Goal: Task Accomplishment & Management: Manage account settings

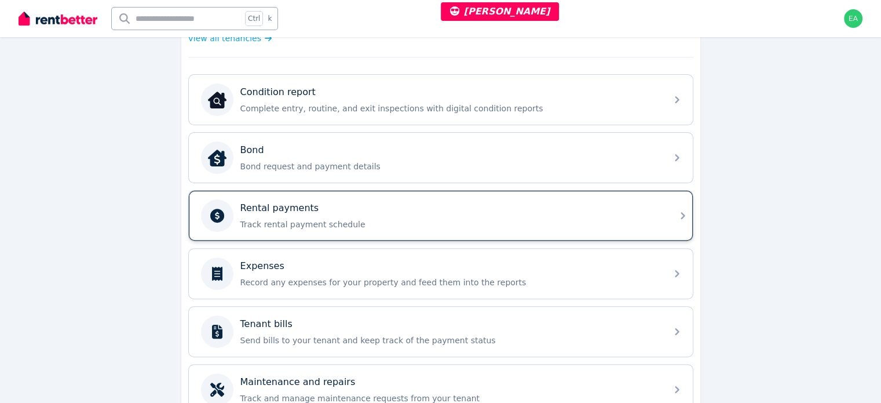
scroll to position [234, 0]
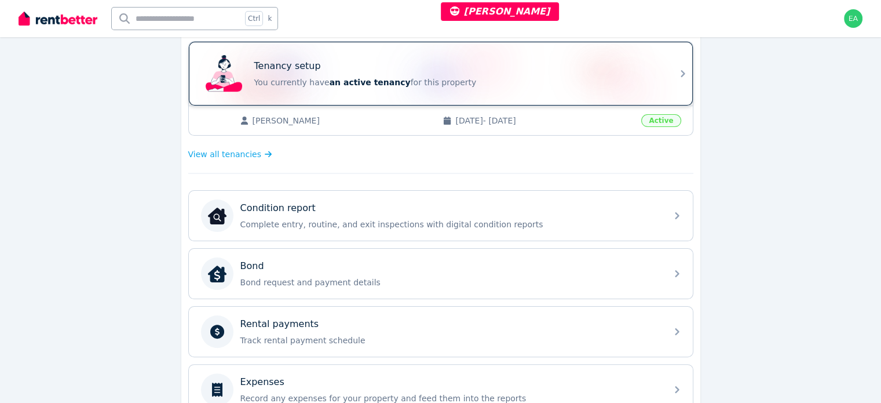
click at [575, 82] on p "You currently have an active tenancy for this property" at bounding box center [456, 82] width 405 height 12
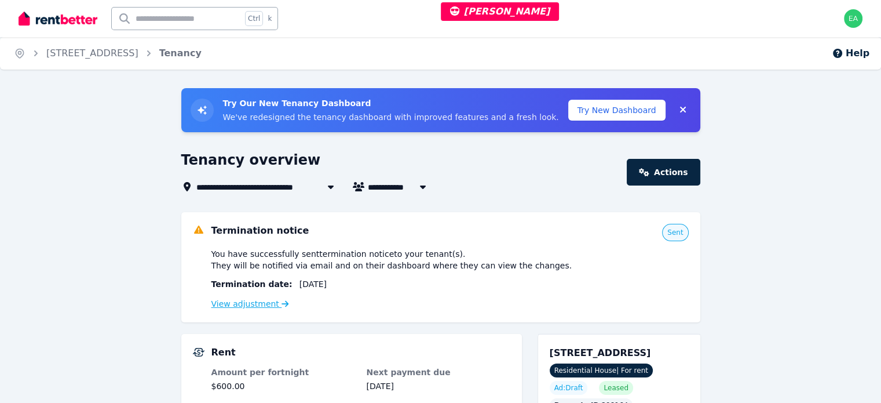
click at [253, 307] on link "View adjustment" at bounding box center [250, 303] width 78 height 9
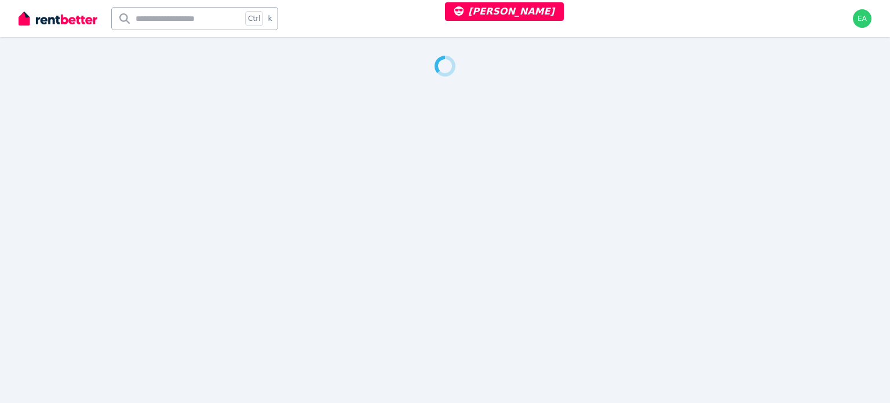
select select "***"
select select "**********"
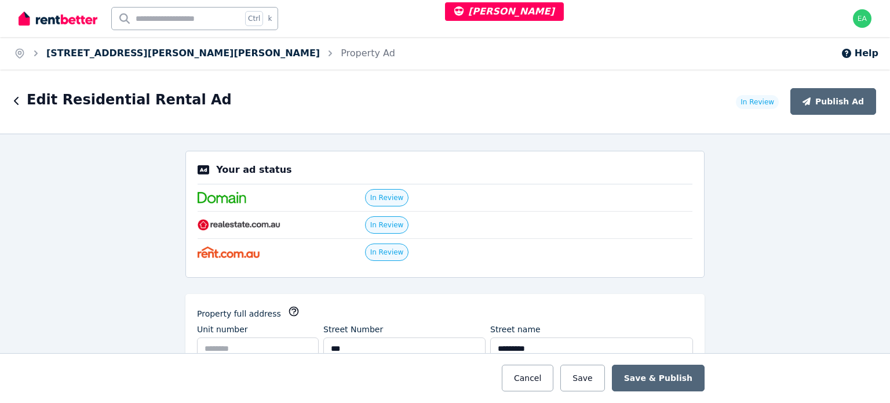
click at [113, 55] on link "121 Denham St, Bracken Ridge" at bounding box center [182, 52] width 273 height 11
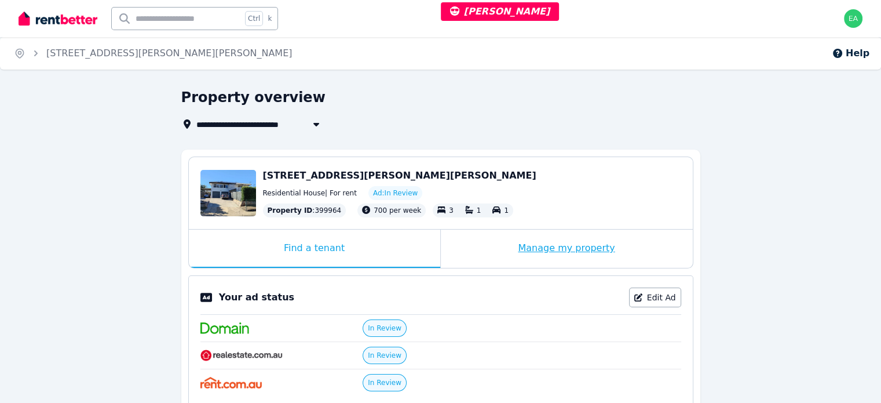
click at [502, 250] on div "Manage my property" at bounding box center [567, 248] width 252 height 38
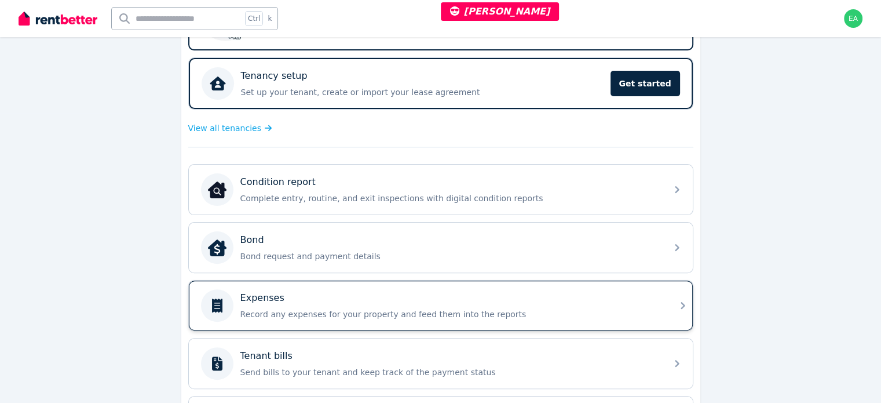
scroll to position [348, 0]
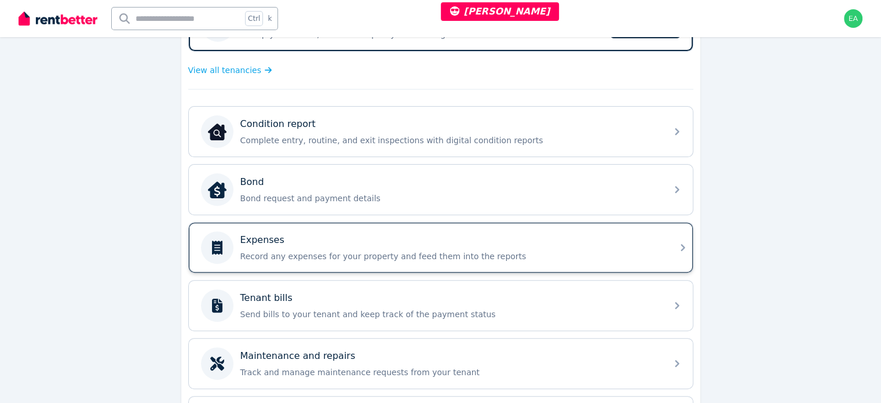
click at [575, 250] on p "Record any expenses for your property and feed them into the reports" at bounding box center [449, 256] width 419 height 12
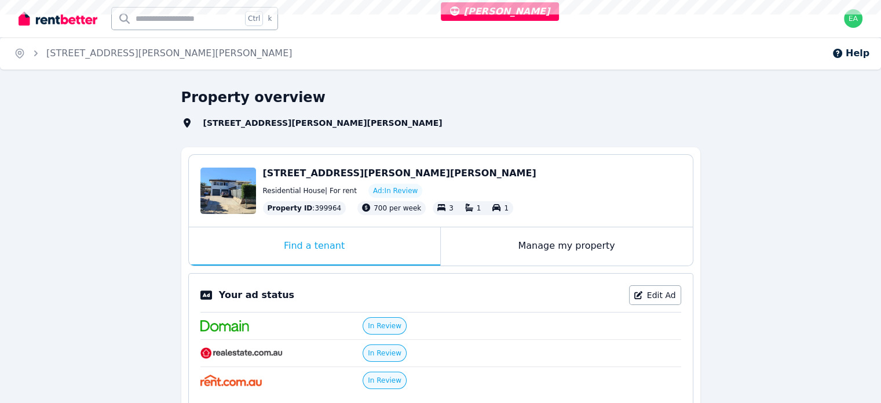
select select "***"
select select "**********"
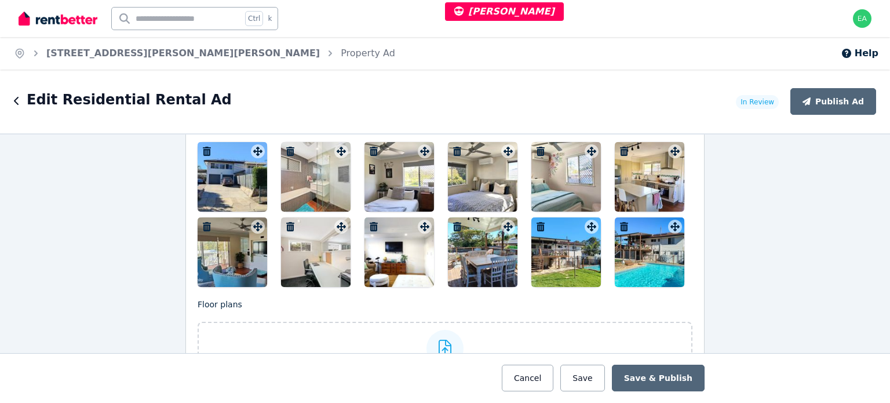
scroll to position [1448, 0]
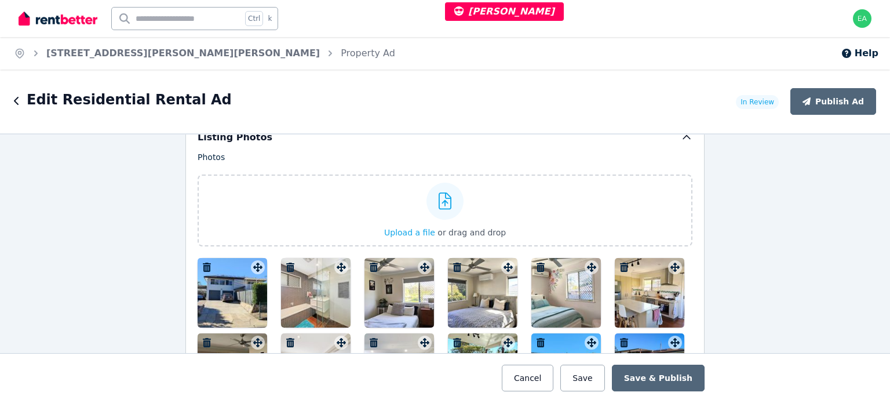
click at [214, 282] on div at bounding box center [233, 293] width 70 height 70
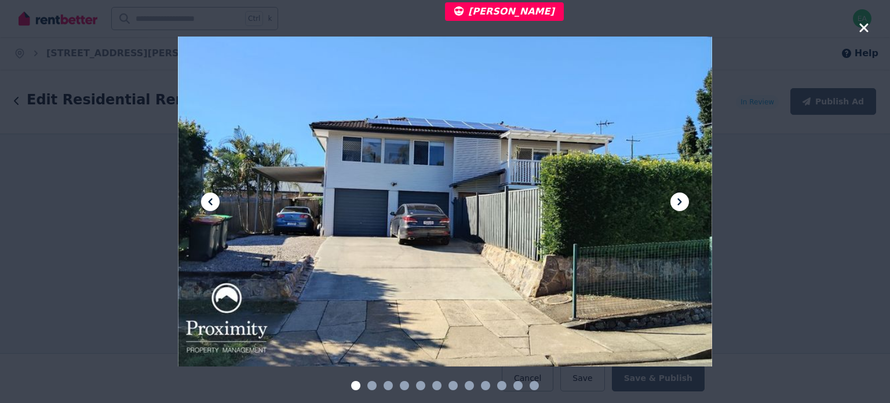
click at [678, 206] on icon at bounding box center [680, 202] width 14 height 14
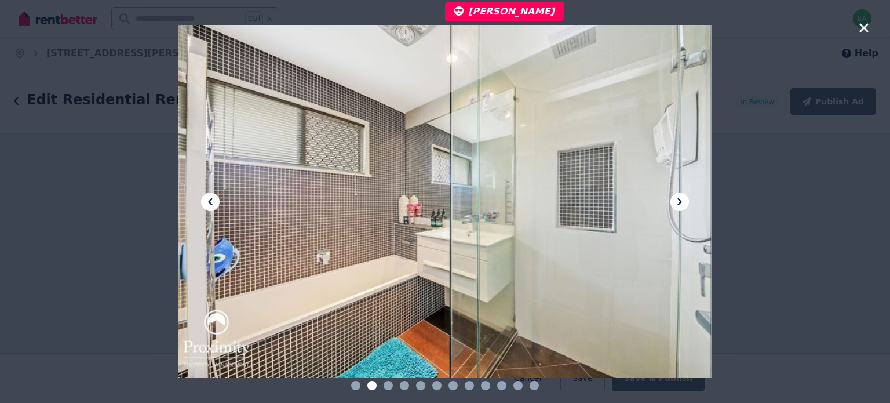
click at [678, 206] on icon at bounding box center [680, 202] width 14 height 14
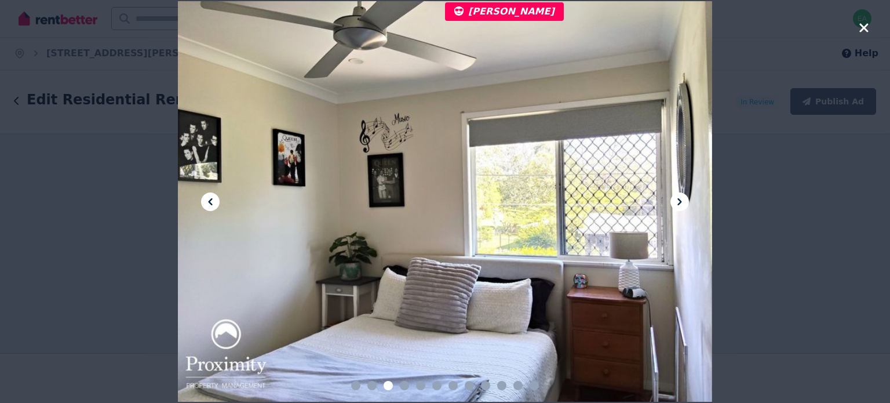
click at [678, 205] on icon at bounding box center [680, 202] width 14 height 14
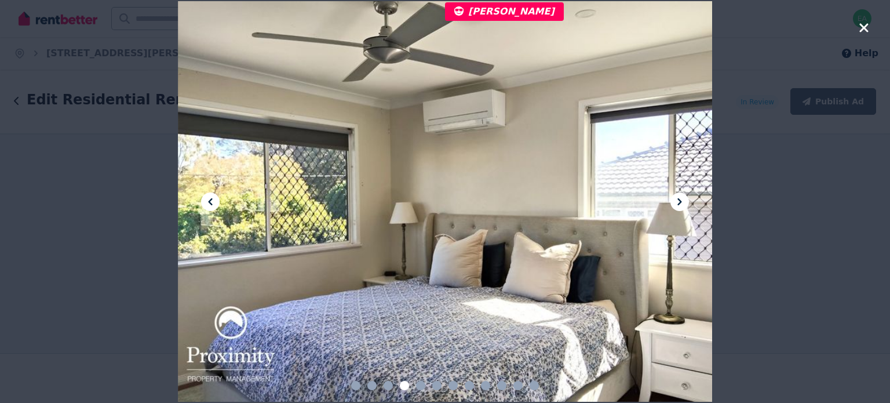
click at [677, 205] on icon at bounding box center [680, 202] width 14 height 14
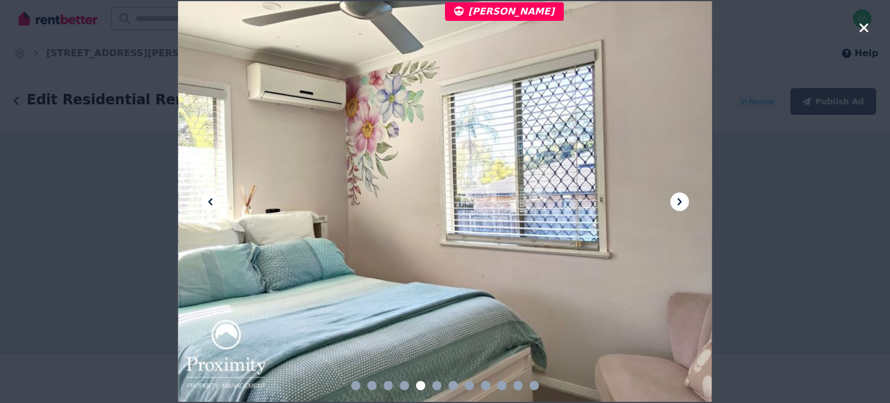
click at [674, 204] on icon at bounding box center [680, 202] width 14 height 14
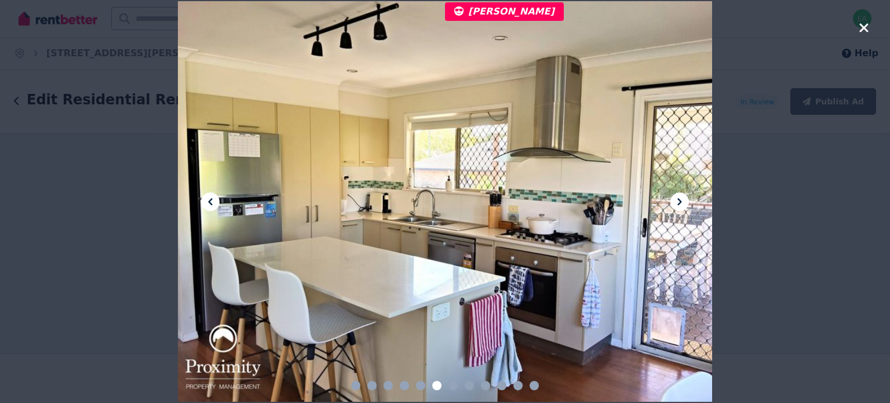
click at [674, 204] on icon at bounding box center [680, 202] width 14 height 14
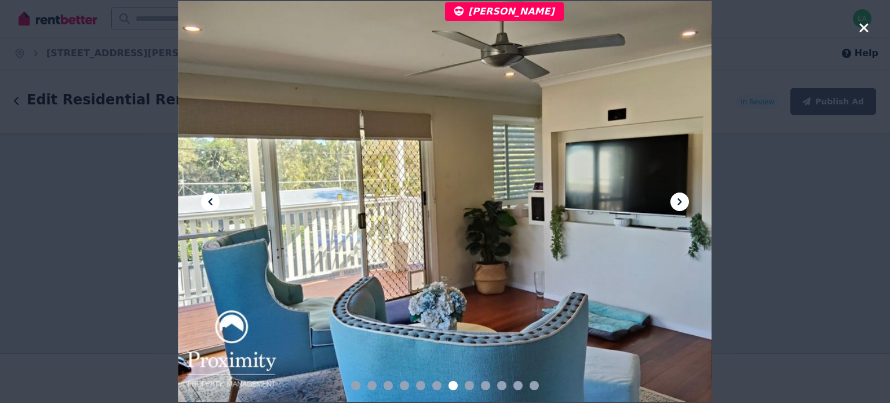
click at [674, 204] on icon at bounding box center [680, 202] width 14 height 14
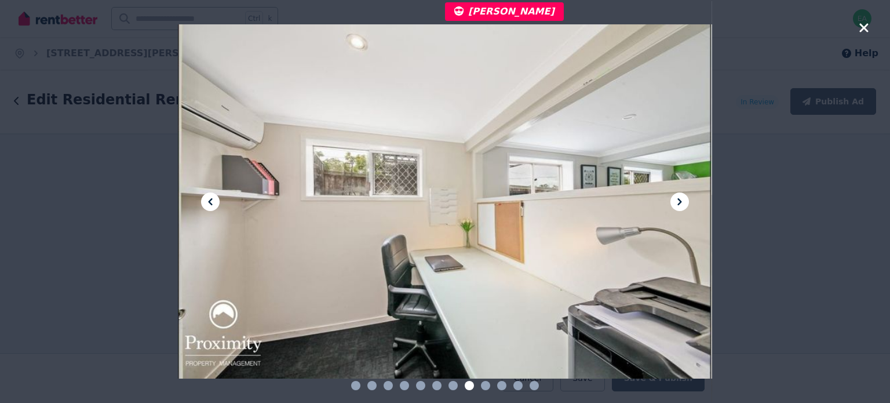
click at [674, 204] on icon at bounding box center [680, 202] width 14 height 14
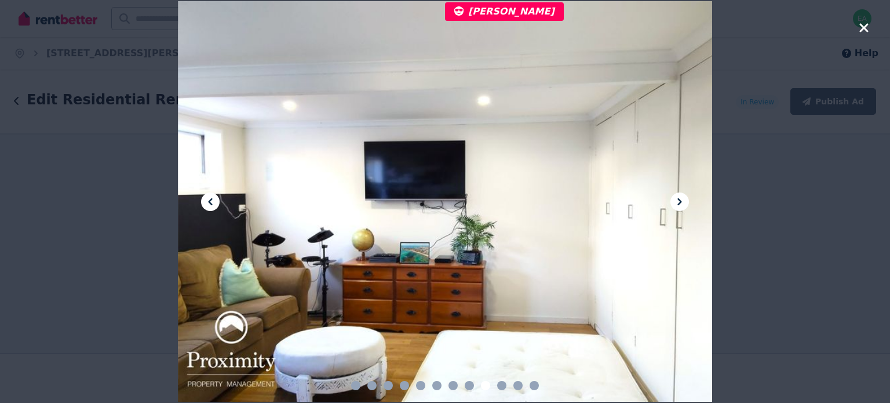
click at [674, 204] on icon at bounding box center [680, 202] width 14 height 14
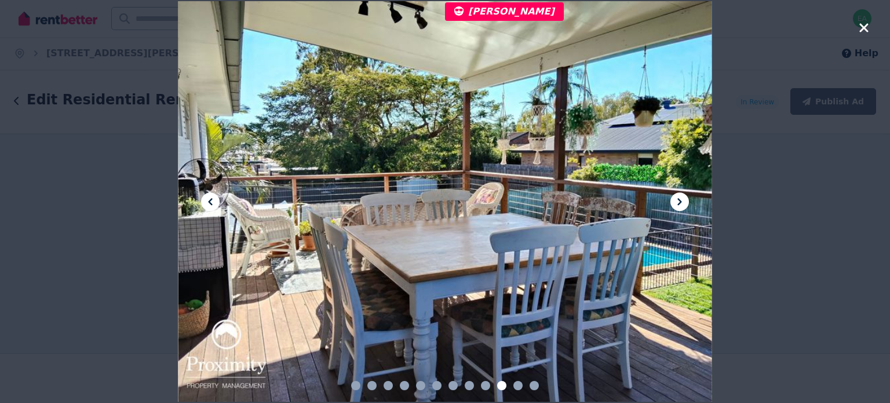
click at [674, 204] on icon at bounding box center [680, 202] width 14 height 14
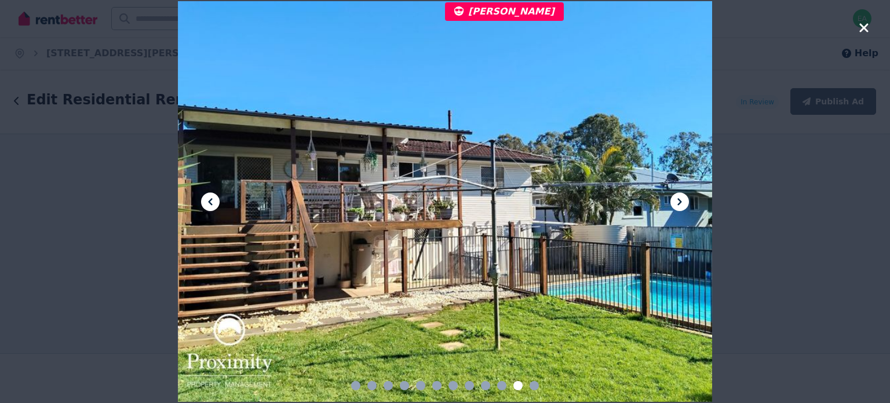
click at [674, 204] on icon at bounding box center [680, 202] width 14 height 14
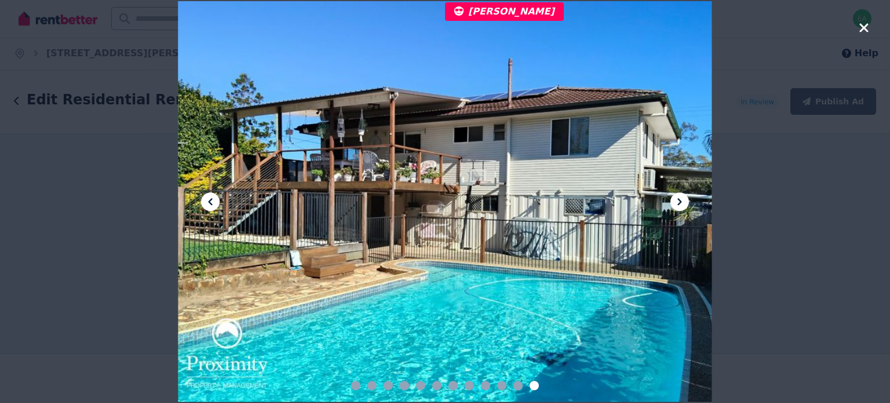
click at [865, 24] on icon "button" at bounding box center [863, 28] width 10 height 14
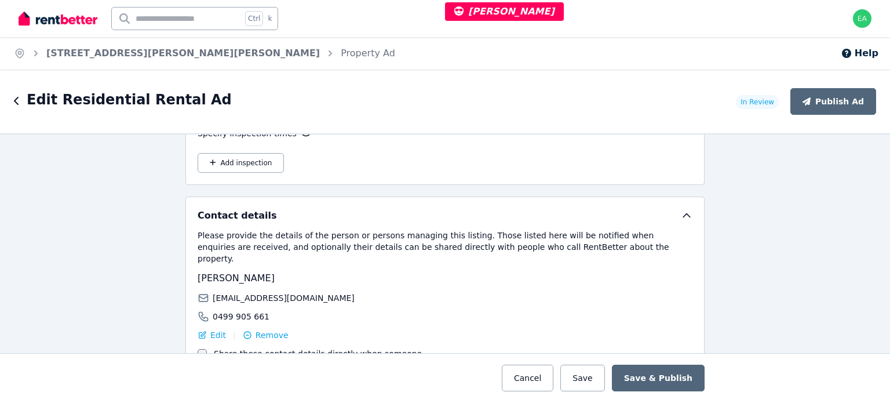
scroll to position [1796, 0]
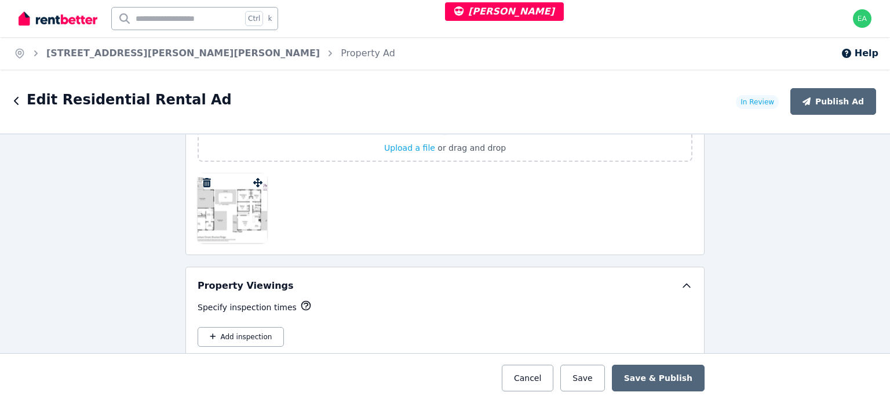
click at [228, 212] on div at bounding box center [233, 208] width 70 height 70
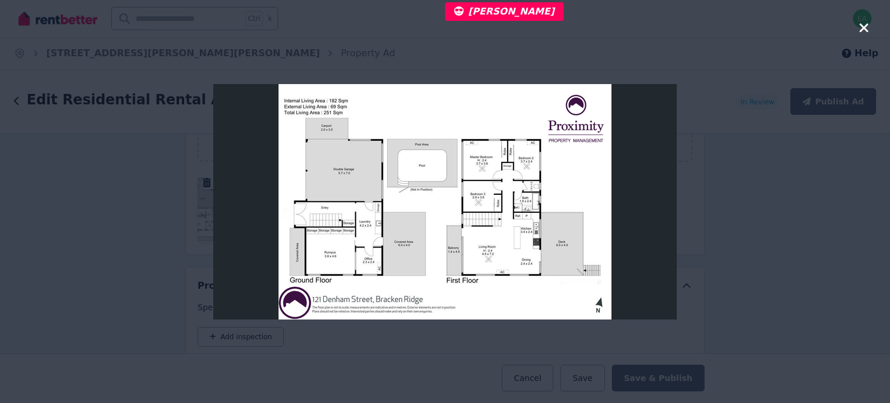
click at [861, 31] on icon "button" at bounding box center [863, 27] width 9 height 9
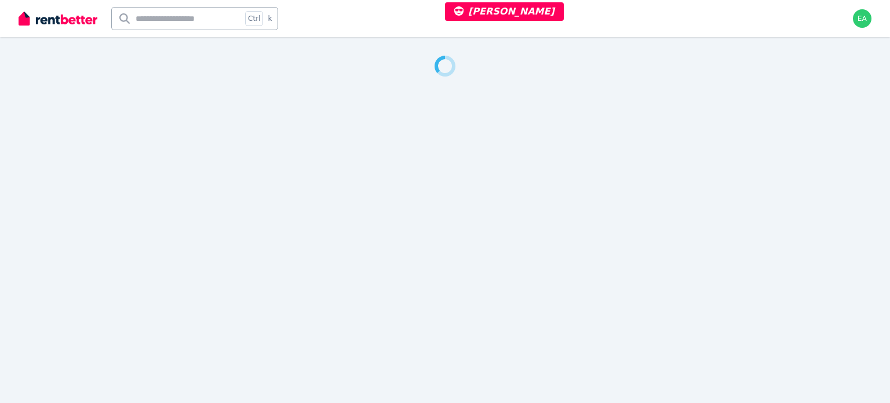
select select "***"
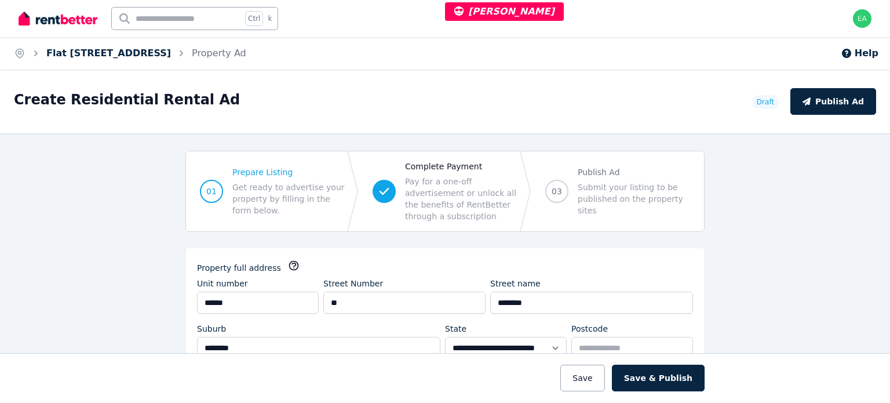
click at [98, 53] on link "Flat [STREET_ADDRESS]" at bounding box center [108, 52] width 125 height 11
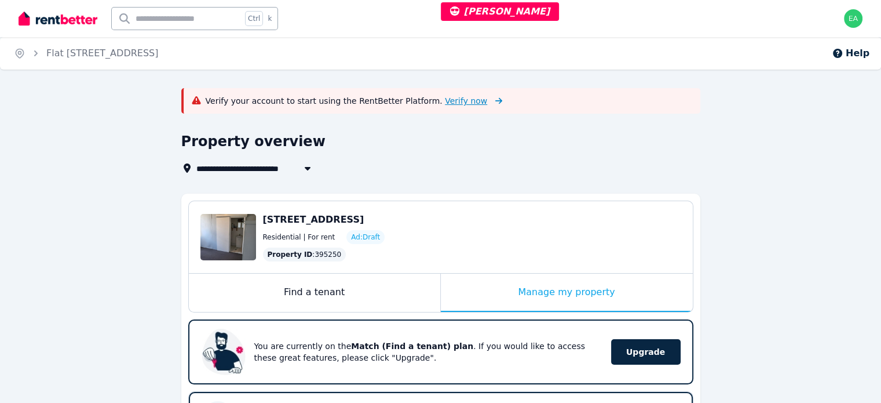
click at [445, 100] on span "Verify now" at bounding box center [466, 101] width 42 height 12
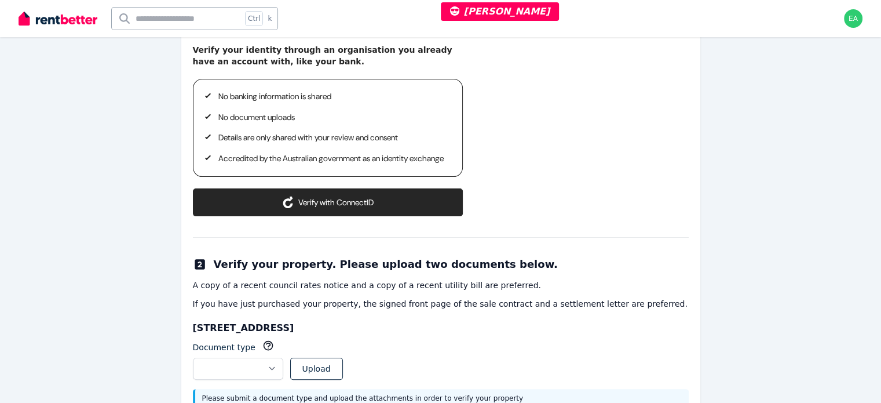
scroll to position [244, 0]
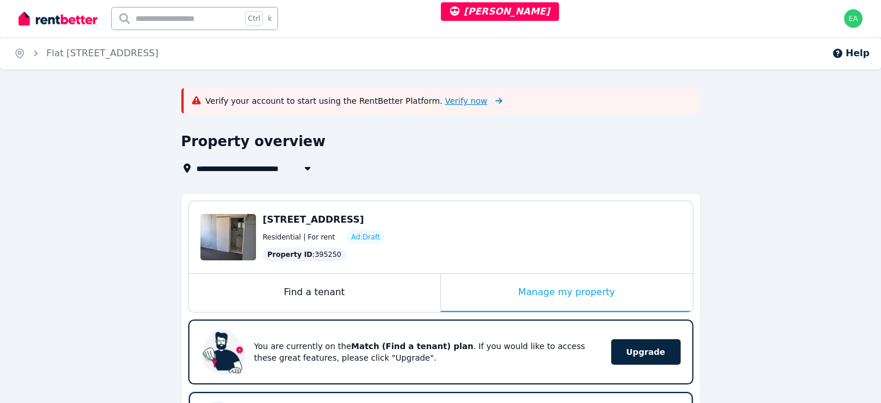
click at [445, 98] on span "Verify now" at bounding box center [466, 101] width 42 height 12
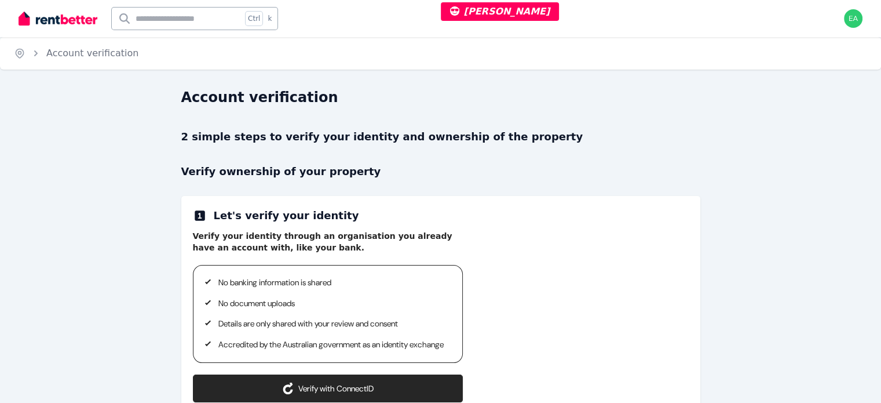
scroll to position [116, 0]
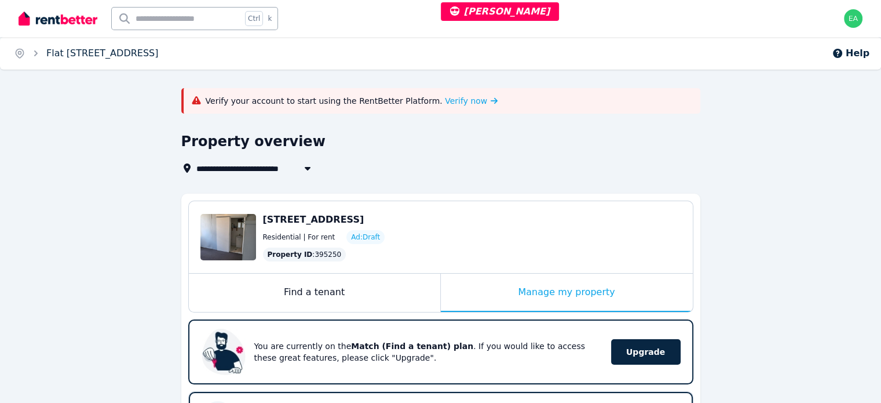
click at [92, 54] on link "Flat [STREET_ADDRESS]" at bounding box center [102, 52] width 112 height 11
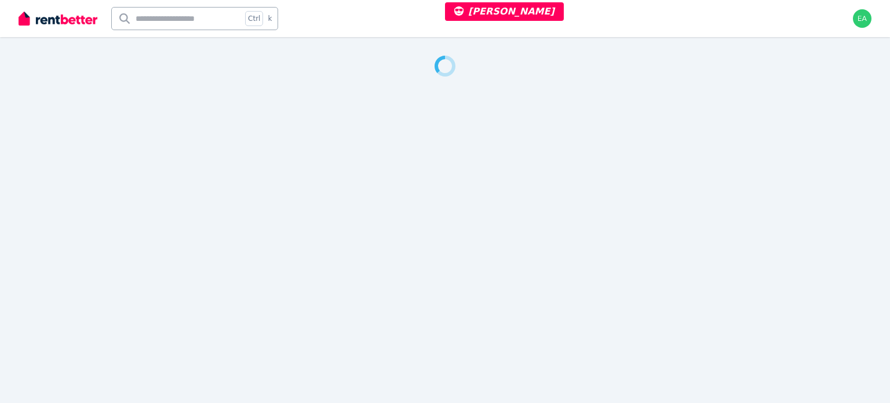
select select "***"
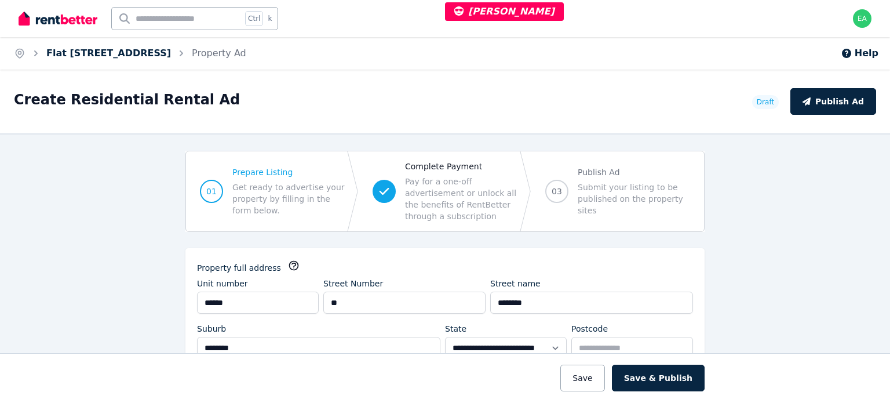
click at [137, 48] on link "Flat [STREET_ADDRESS]" at bounding box center [108, 52] width 125 height 11
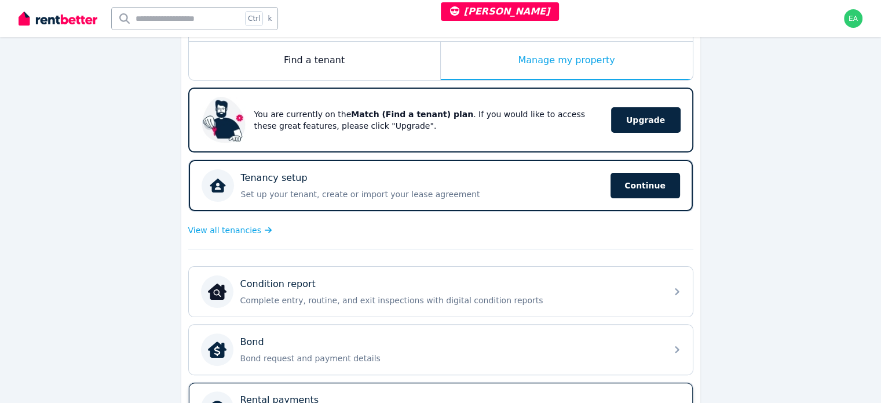
scroll to position [348, 0]
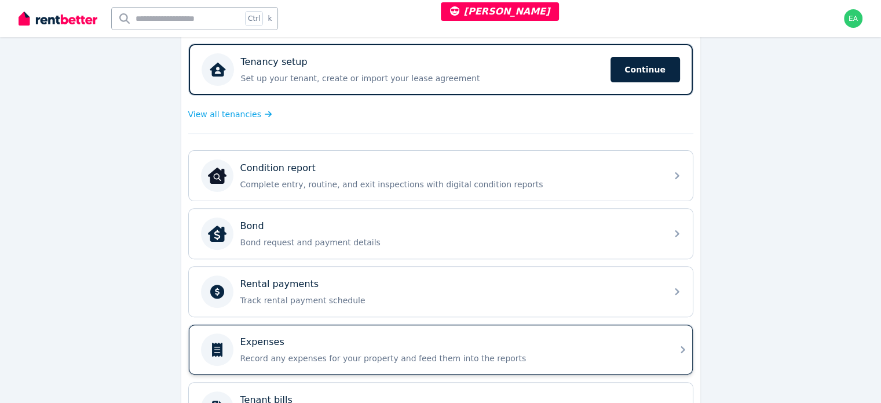
click at [565, 335] on div "Expenses" at bounding box center [449, 342] width 419 height 14
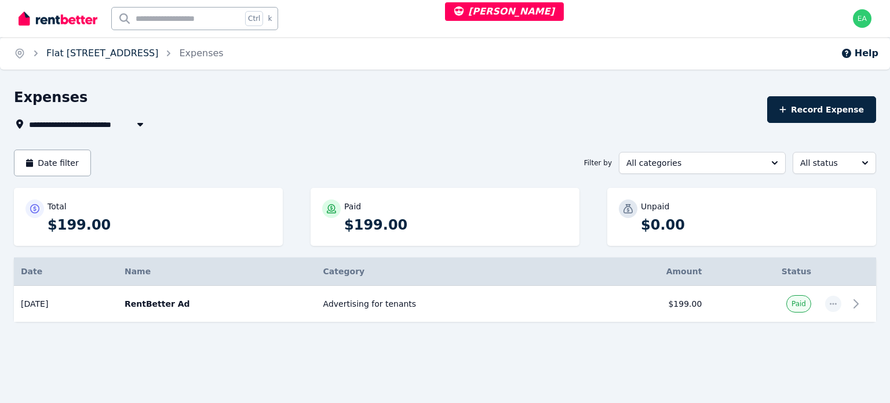
click at [99, 53] on link "Flat [STREET_ADDRESS]" at bounding box center [102, 52] width 112 height 11
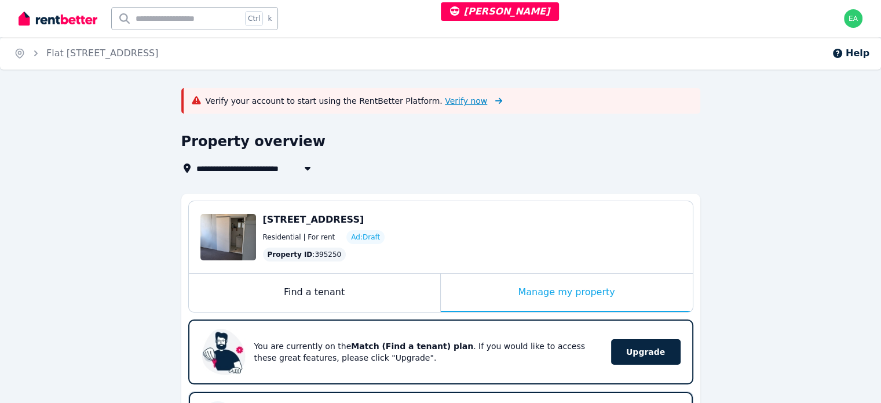
click at [445, 105] on span "Verify now" at bounding box center [466, 101] width 42 height 12
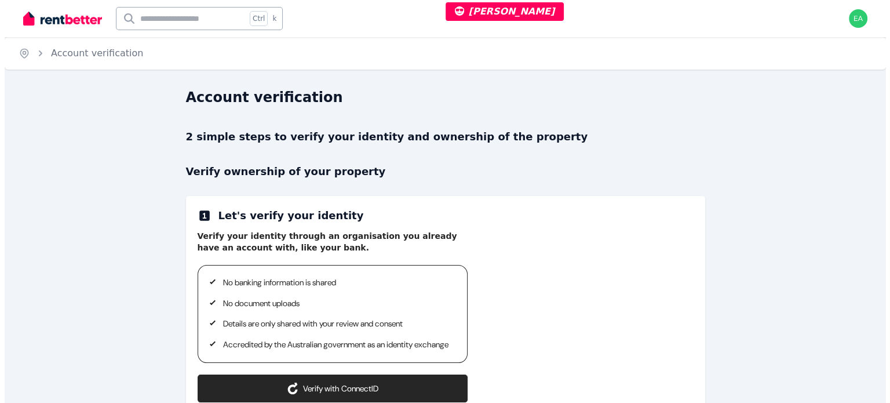
scroll to position [58, 0]
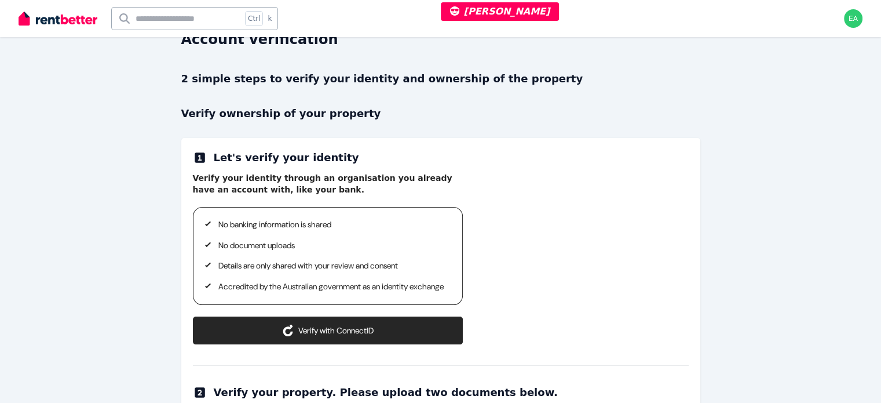
click at [430, 344] on button "Verify with ConnectID" at bounding box center [328, 330] width 270 height 28
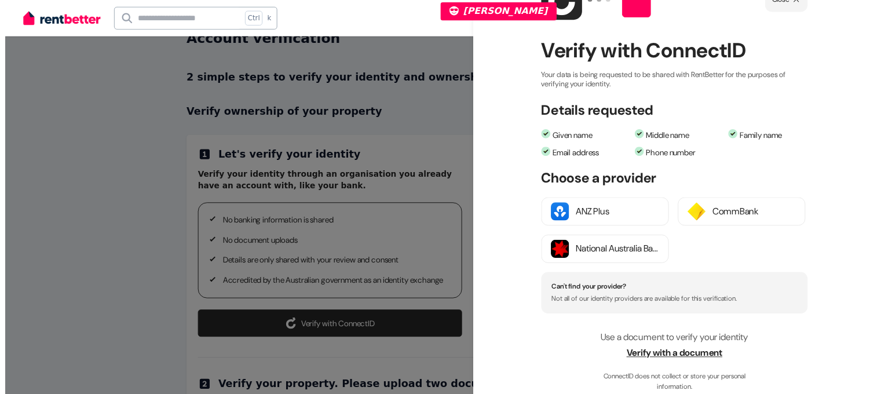
scroll to position [172, 0]
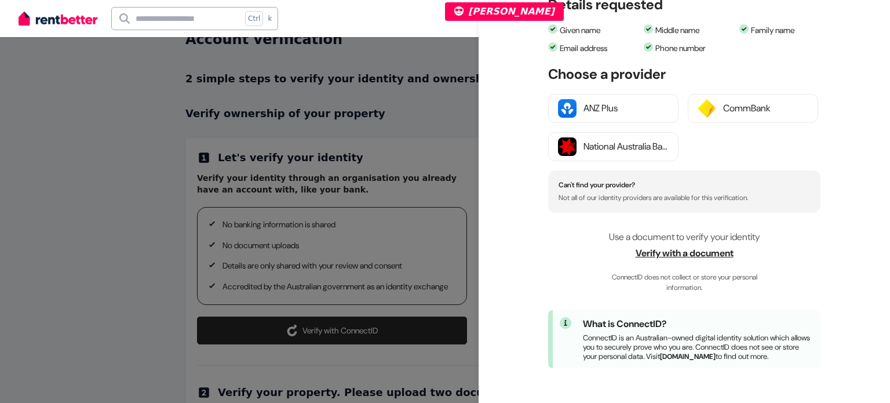
click at [728, 246] on span "Verify with a document" at bounding box center [684, 253] width 272 height 14
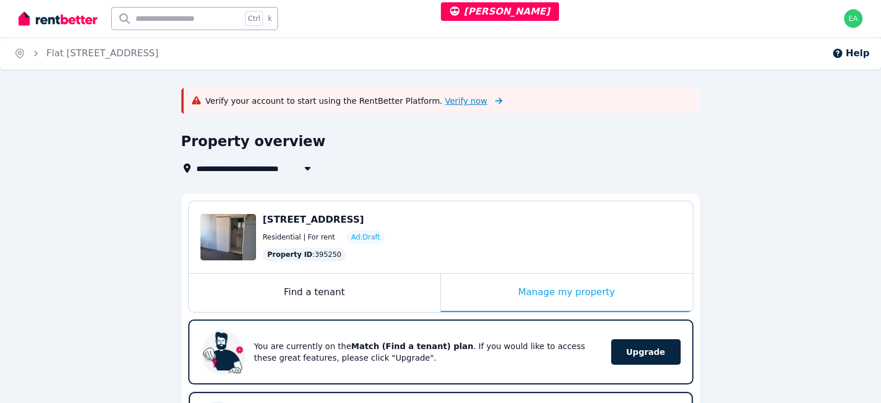
click at [445, 104] on span "Verify now" at bounding box center [466, 101] width 42 height 12
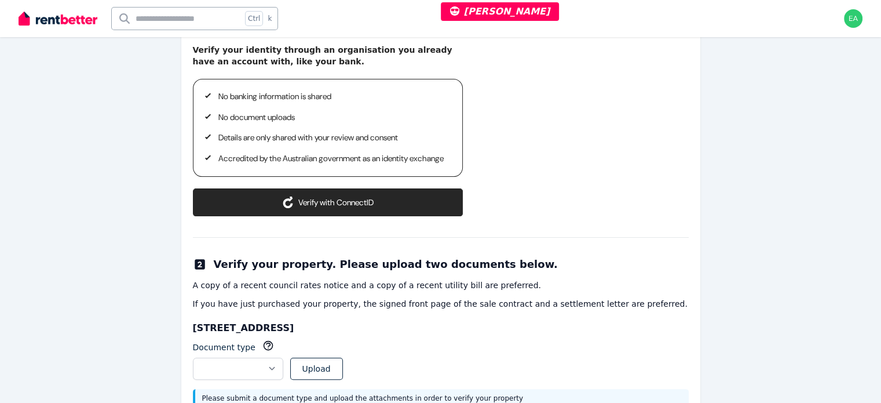
scroll to position [244, 0]
